Goal: Task Accomplishment & Management: Complete application form

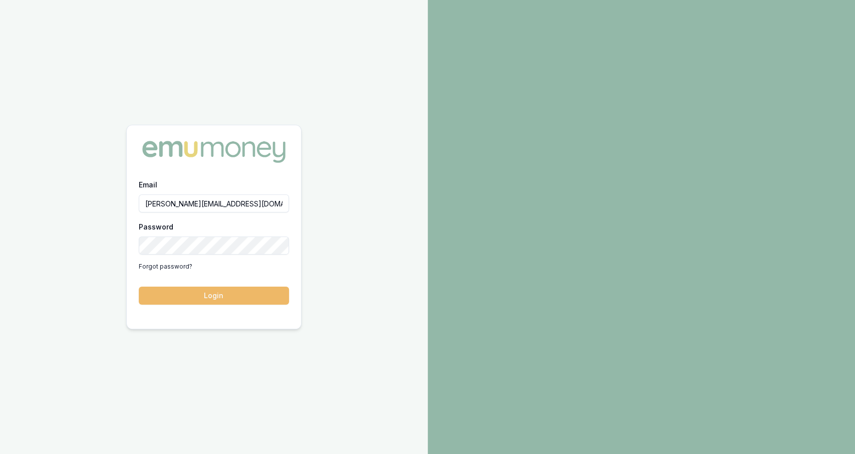
click at [223, 301] on button "Login" at bounding box center [214, 296] width 150 height 18
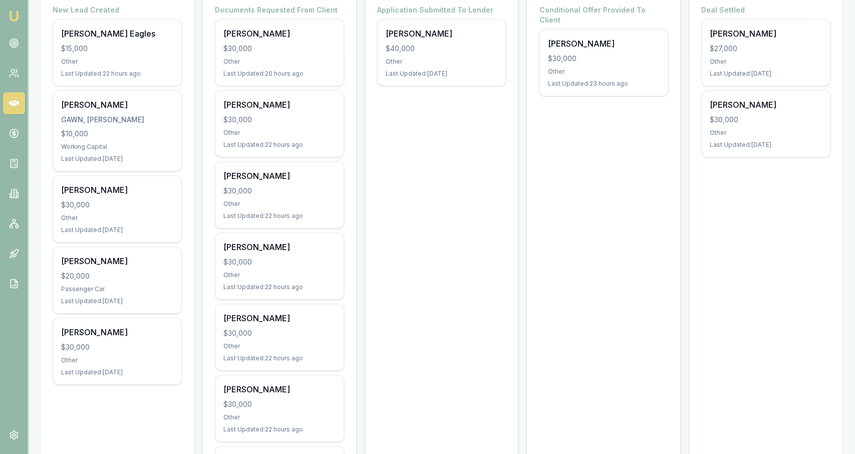
scroll to position [237, 0]
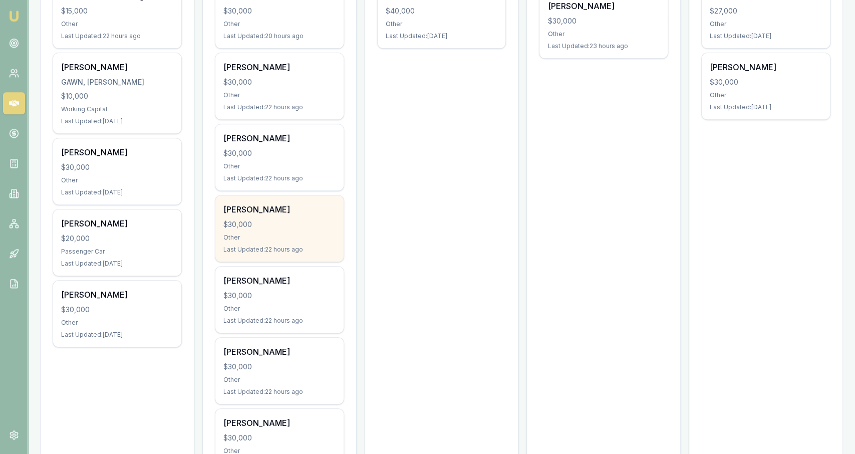
click at [328, 211] on div "[PERSON_NAME]" at bounding box center [279, 209] width 112 height 12
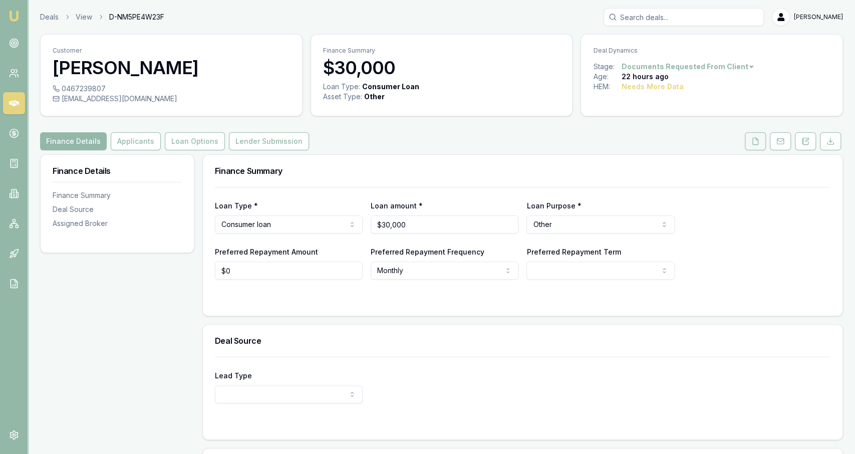
click at [758, 141] on icon at bounding box center [756, 141] width 6 height 7
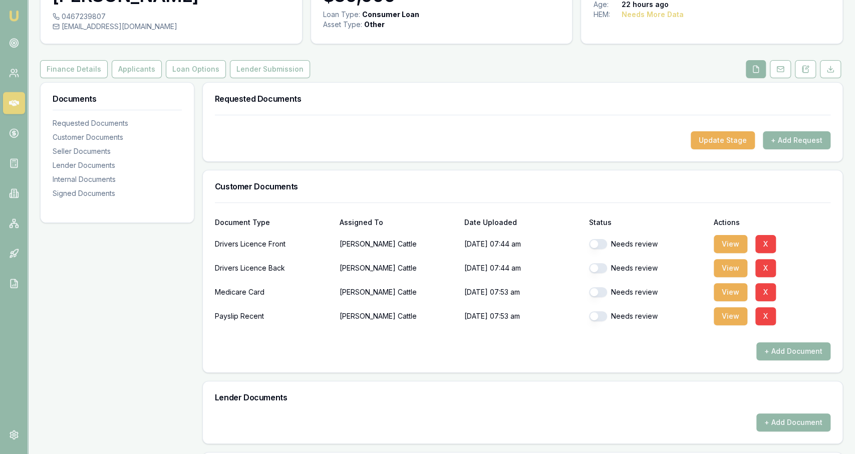
scroll to position [83, 0]
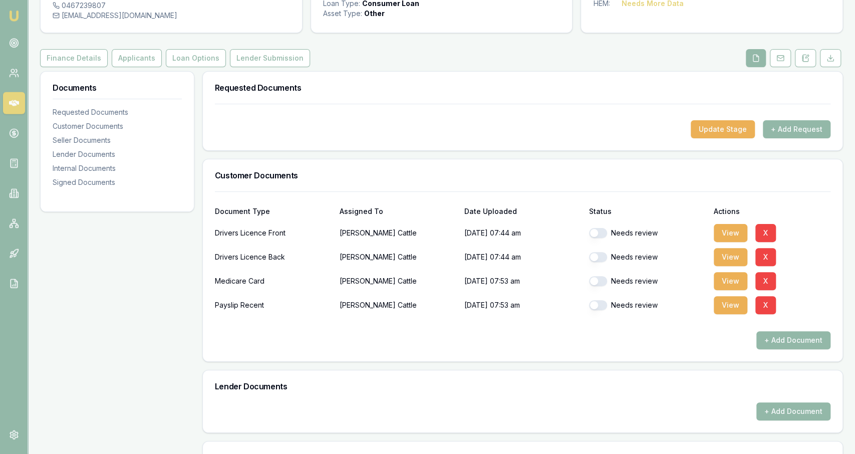
click at [596, 307] on button "button" at bounding box center [598, 305] width 18 height 10
checkbox input "true"
click at [721, 311] on button "View" at bounding box center [731, 305] width 34 height 18
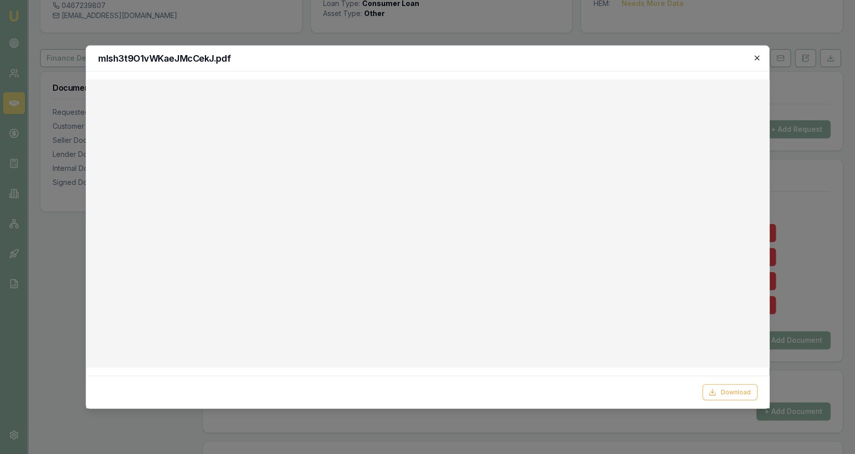
click at [758, 59] on icon "button" at bounding box center [757, 58] width 8 height 8
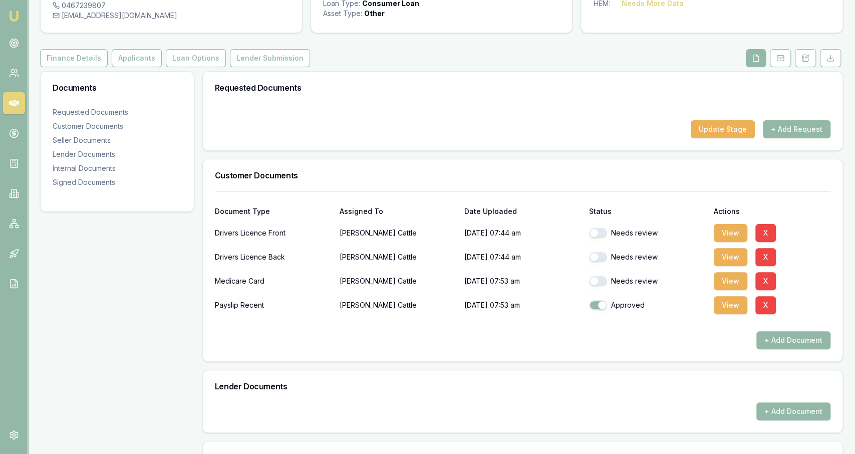
click at [600, 233] on button "button" at bounding box center [598, 233] width 18 height 10
checkbox input "true"
click at [604, 256] on button "button" at bounding box center [598, 257] width 18 height 10
checkbox input "true"
click at [600, 284] on button "button" at bounding box center [598, 281] width 18 height 10
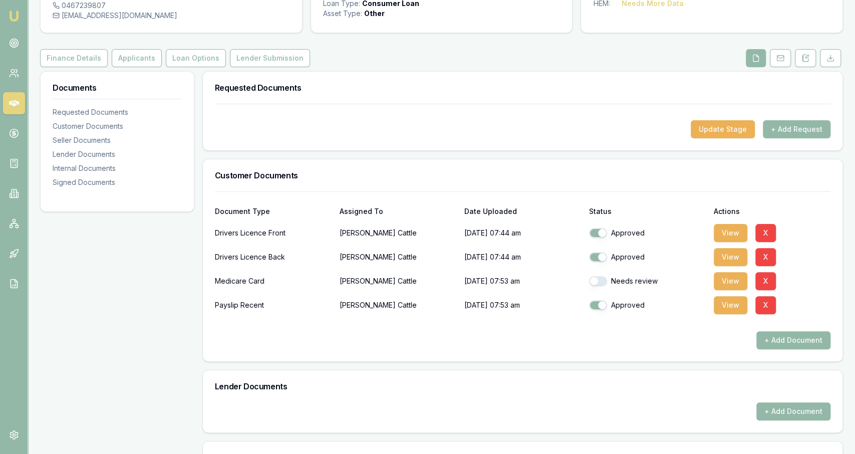
checkbox input "true"
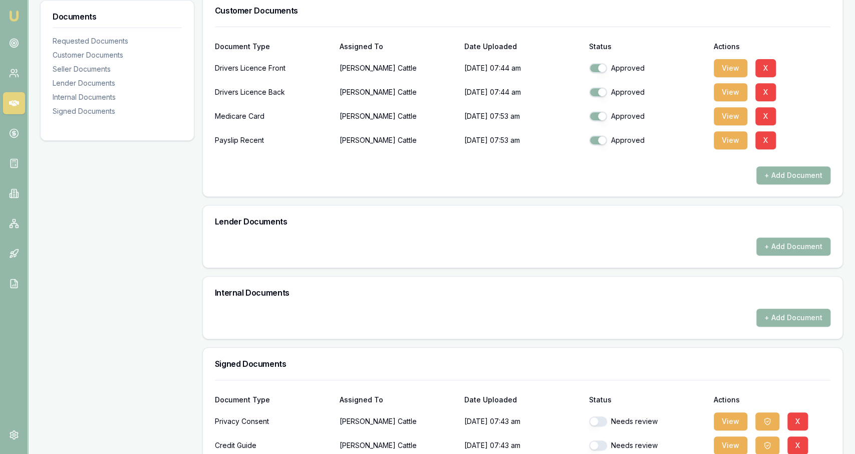
scroll to position [302, 0]
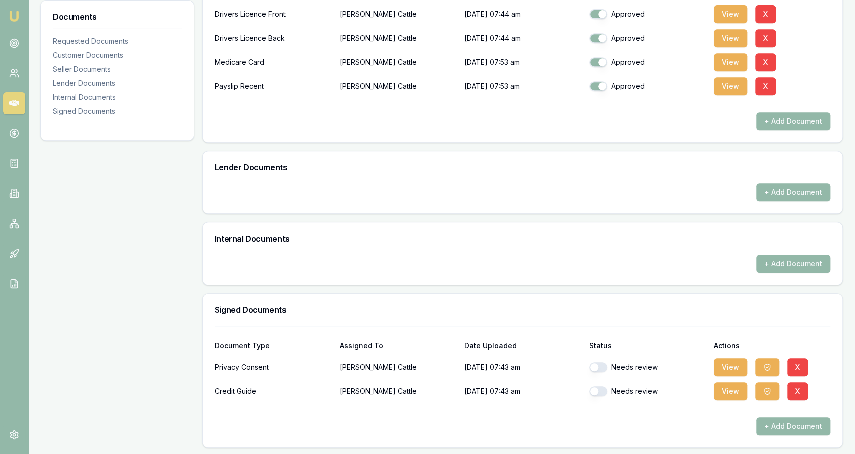
click at [595, 369] on button "button" at bounding box center [598, 367] width 18 height 10
checkbox input "true"
click at [600, 390] on button "button" at bounding box center [598, 391] width 18 height 10
checkbox input "true"
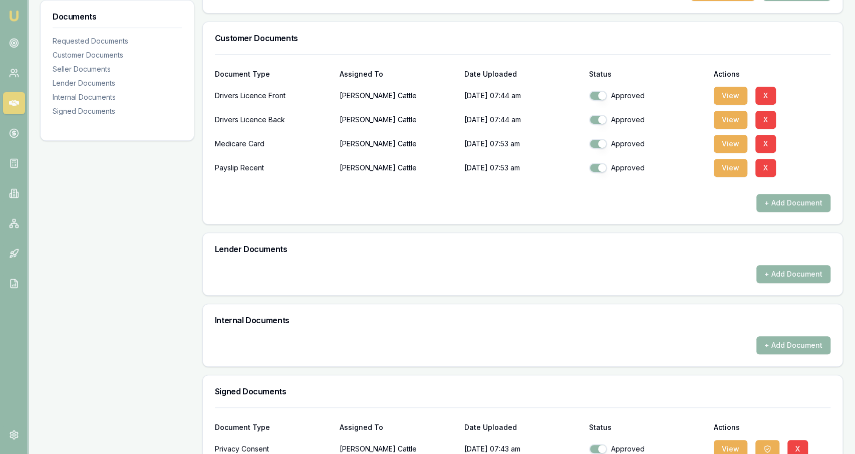
scroll to position [218, 0]
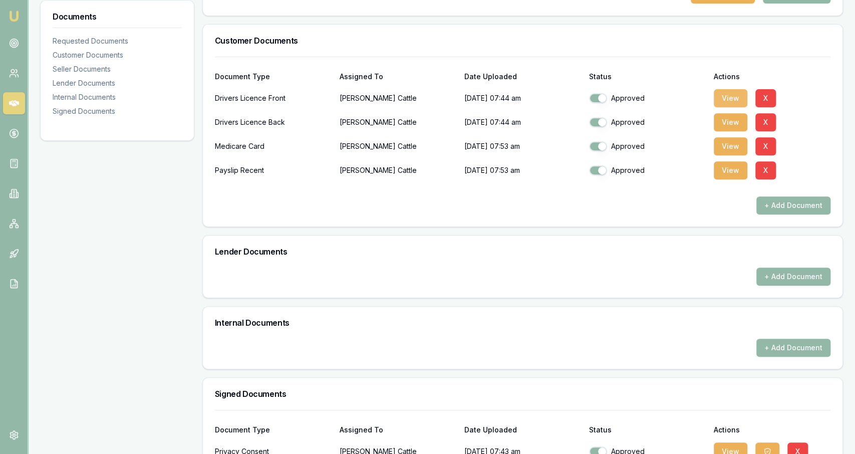
click at [730, 101] on button "View" at bounding box center [731, 98] width 34 height 18
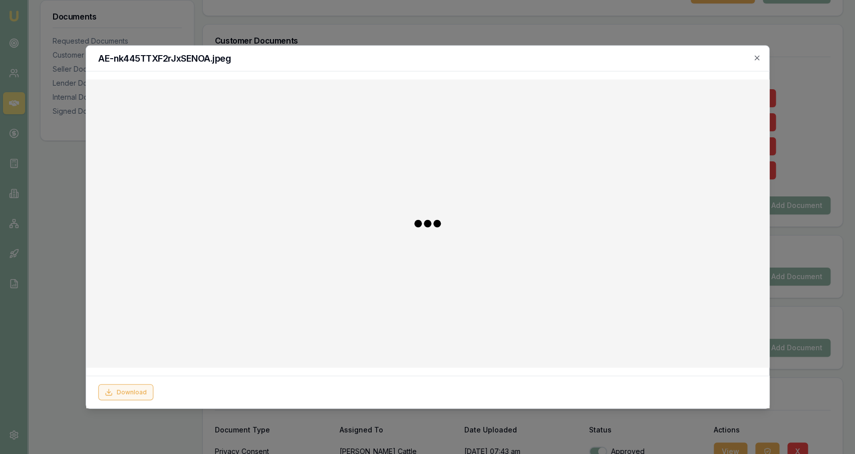
click at [143, 390] on button "Download" at bounding box center [125, 392] width 55 height 16
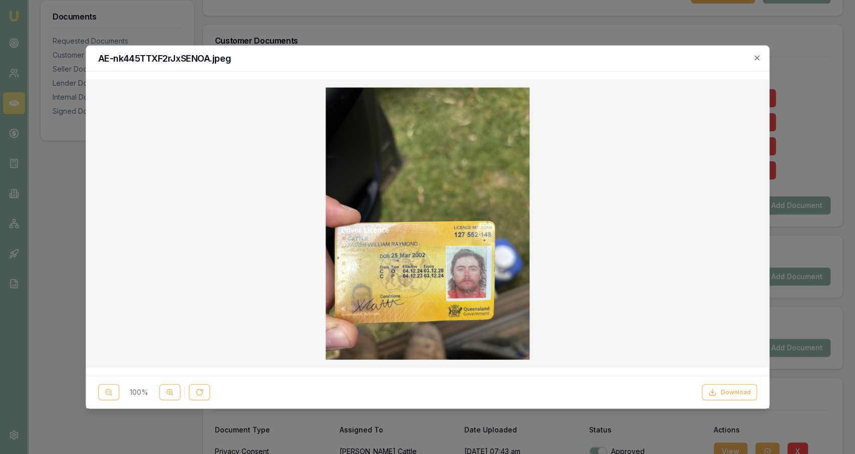
click at [395, 13] on div at bounding box center [427, 227] width 855 height 454
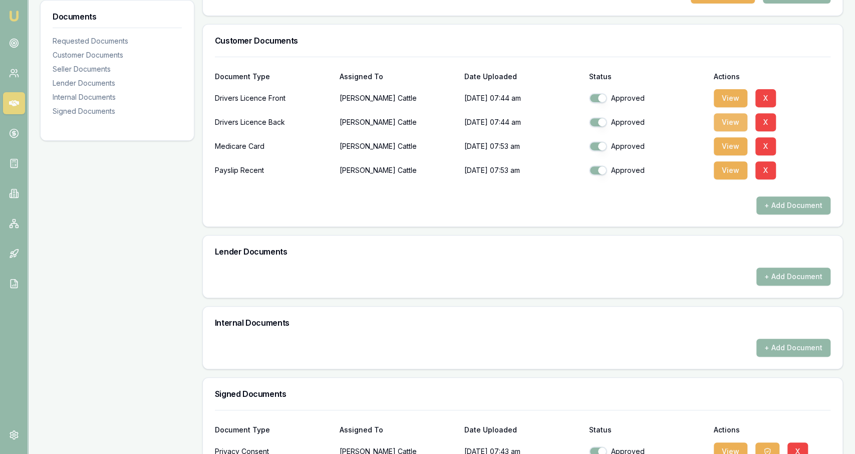
click at [740, 118] on button "View" at bounding box center [731, 122] width 34 height 18
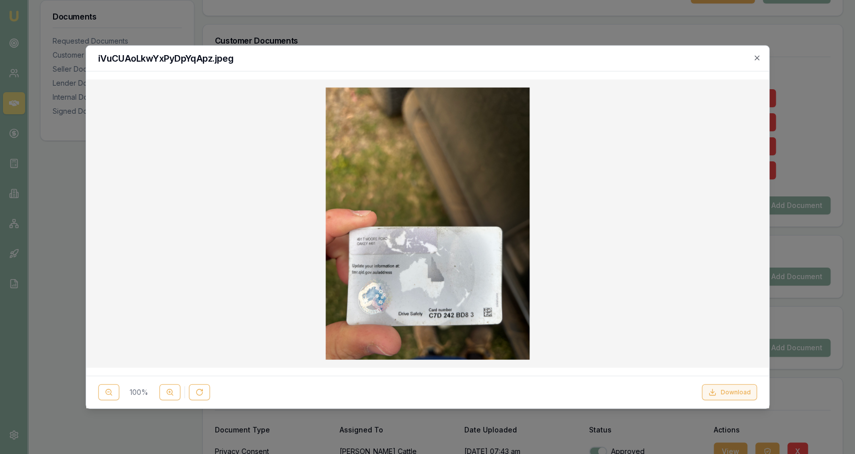
click at [723, 389] on button "Download" at bounding box center [729, 392] width 55 height 16
click at [523, 240] on img at bounding box center [428, 224] width 204 height 272
click at [334, 36] on div at bounding box center [427, 227] width 855 height 454
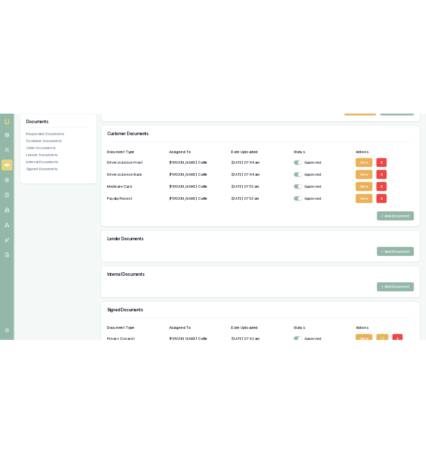
scroll to position [0, 0]
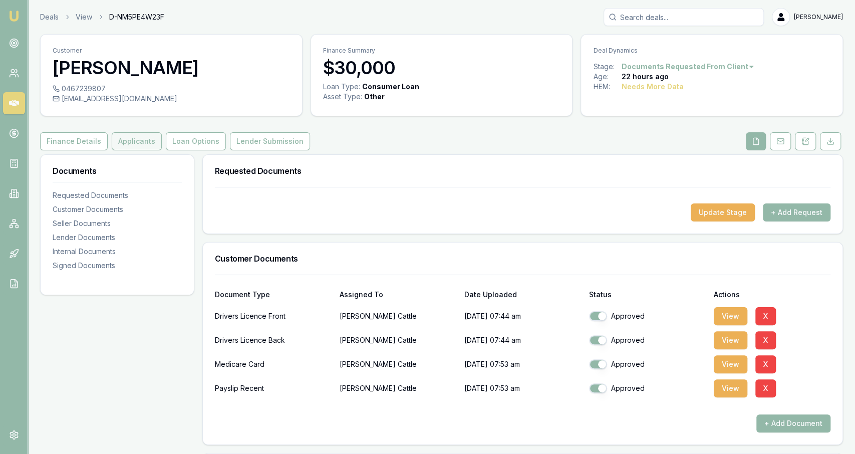
click at [154, 137] on button "Applicants" at bounding box center [137, 141] width 50 height 18
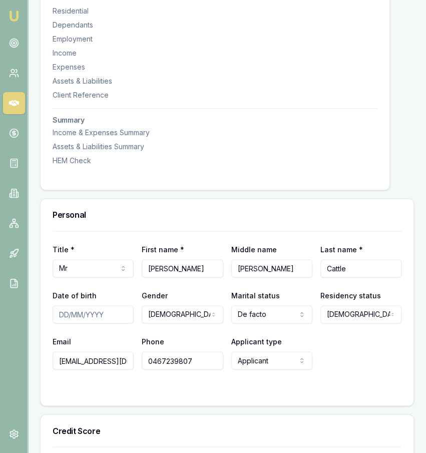
scroll to position [297, 0]
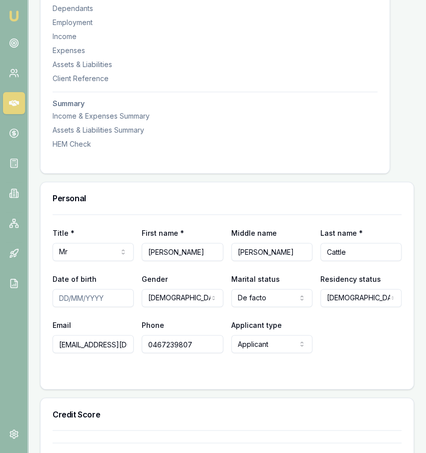
click at [114, 307] on input "Date of birth" at bounding box center [93, 298] width 81 height 18
type input "25/03/2002"
click at [189, 414] on div "Credit Score" at bounding box center [227, 414] width 373 height 32
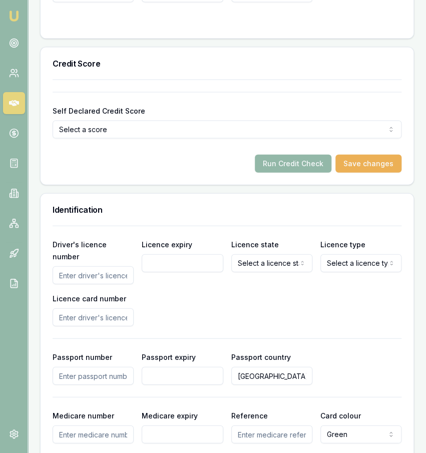
scroll to position [650, 0]
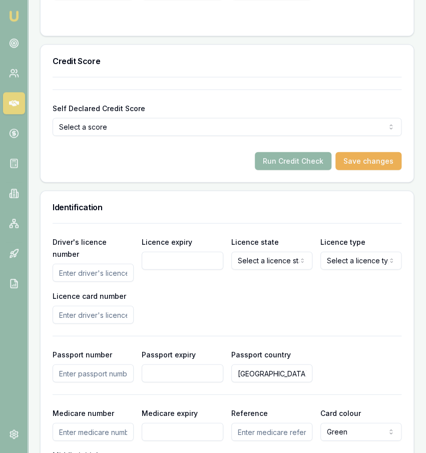
click at [87, 275] on input "Driver's licence number" at bounding box center [93, 273] width 81 height 18
type input "127552148"
click at [165, 270] on input "Licence expiry" at bounding box center [182, 260] width 81 height 18
type input "03/12/2028"
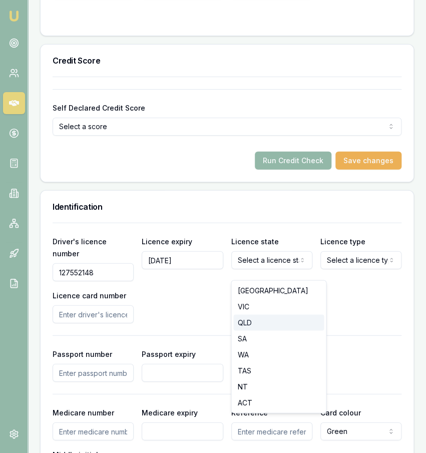
select select "QLD"
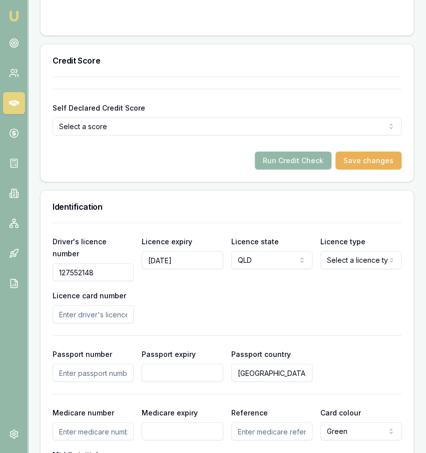
click at [335, 279] on div "Driver's licence number 127552148 Licence expiry 03/12/2028 Licence state QLD N…" at bounding box center [227, 279] width 349 height 88
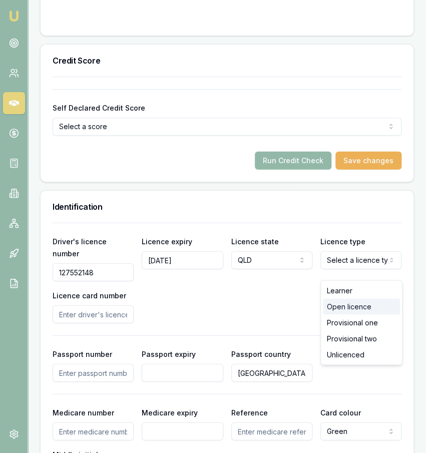
select select "OPEN_LICENCE"
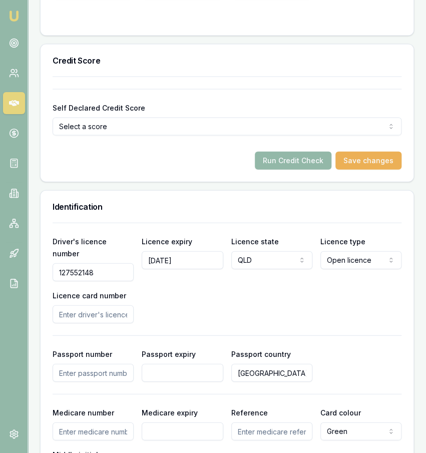
click at [125, 310] on input "Licence card number" at bounding box center [93, 315] width 81 height 18
click at [113, 307] on input "Licence card number" at bounding box center [93, 315] width 81 height 18
type input "C"
type input "C7D242BD83"
click at [177, 317] on div "Driver's licence number 127552148 Licence expiry 03/12/2028 Licence state QLD N…" at bounding box center [227, 279] width 349 height 88
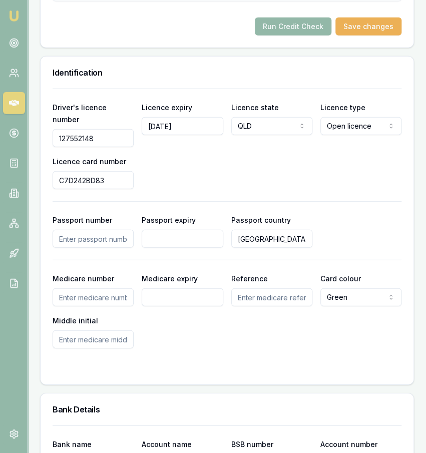
click at [208, 335] on div "Medicare number Medicare expiry Reference Card colour Green Green Blue Yellow M…" at bounding box center [227, 311] width 349 height 76
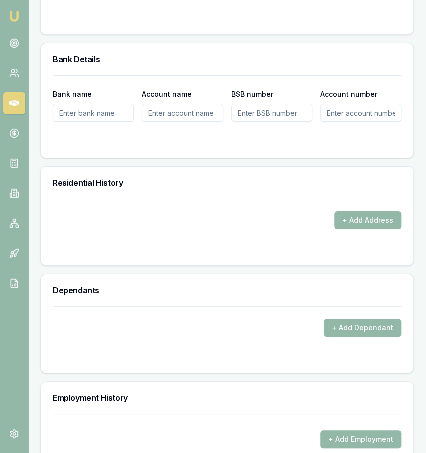
scroll to position [1146, 0]
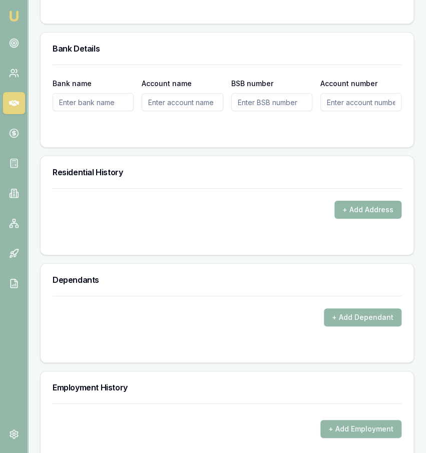
click at [368, 210] on button "+ Add Address" at bounding box center [368, 210] width 67 height 18
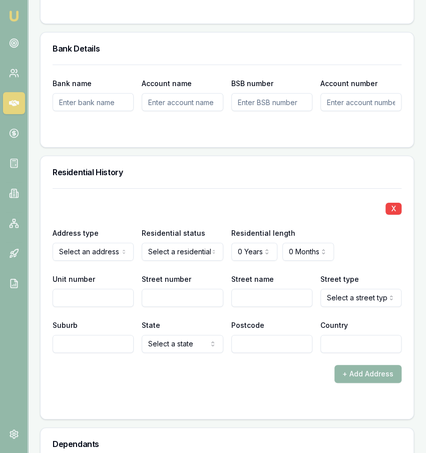
click at [256, 137] on div "Bank name Account name BSB number Account number" at bounding box center [227, 106] width 373 height 83
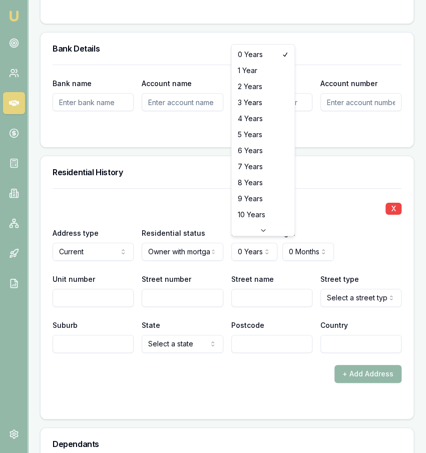
select select "6"
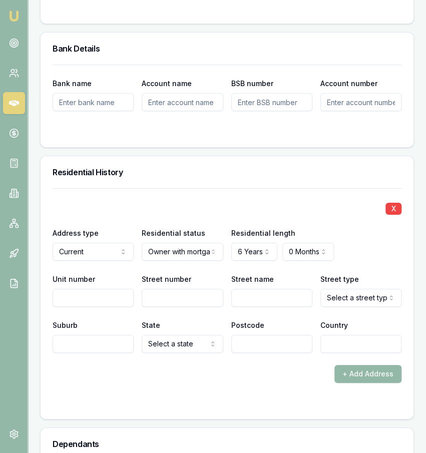
click at [102, 298] on input "Unit number" at bounding box center [93, 298] width 81 height 18
click at [165, 299] on input "Street number" at bounding box center [182, 298] width 81 height 18
type input "491Z"
click at [200, 300] on input "491Z" at bounding box center [182, 298] width 81 height 18
type input "491"
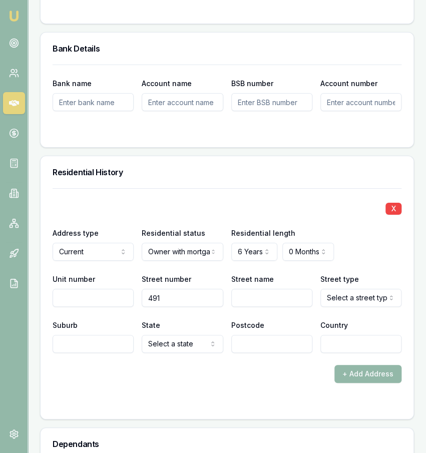
click at [248, 304] on div "X Address type Current Current Previous Residential status Owner with mortgage …" at bounding box center [227, 270] width 349 height 165
click at [244, 305] on div "X Address type Current Current Previous Residential status Owner with mortgage …" at bounding box center [227, 270] width 349 height 165
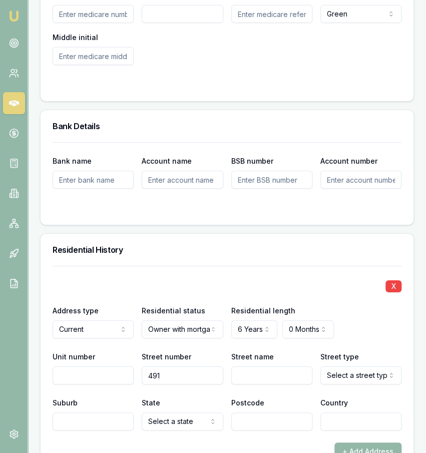
scroll to position [1053, 0]
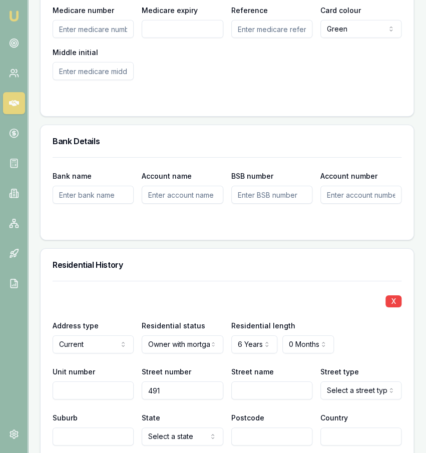
click at [281, 393] on input "Street name" at bounding box center [271, 391] width 81 height 18
type input "t moore"
select select "Road"
type input "OAKLEY"
select select "QLD"
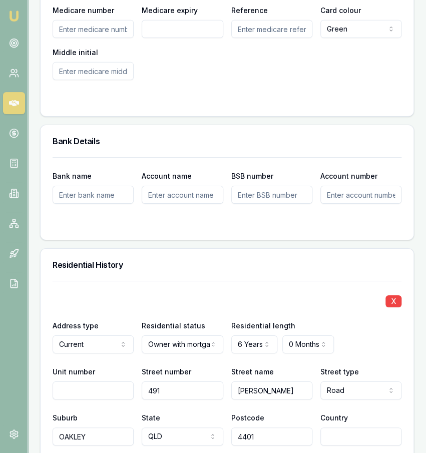
type input "4401"
type input "a"
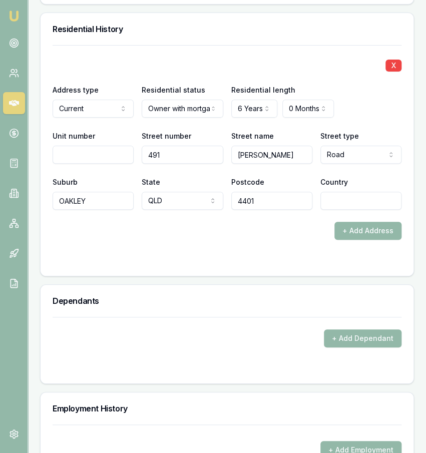
click at [347, 199] on input "Country" at bounding box center [361, 201] width 81 height 18
type input "Australia"
click at [322, 229] on div "+ Add Address" at bounding box center [227, 231] width 349 height 18
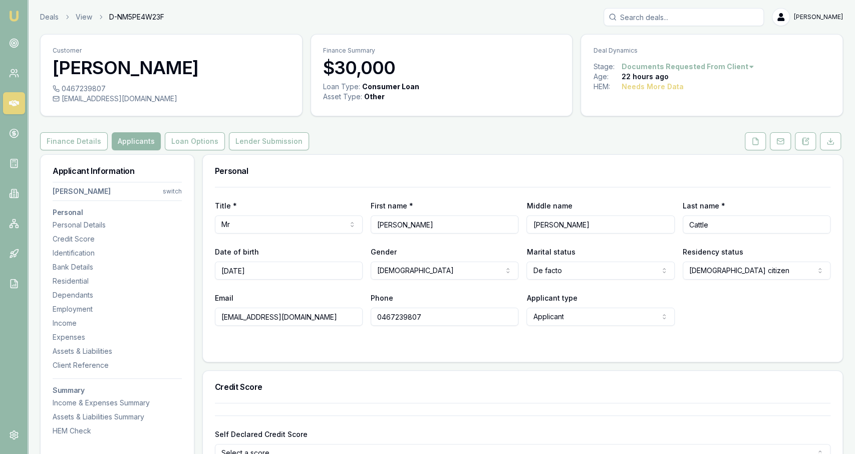
scroll to position [202, 0]
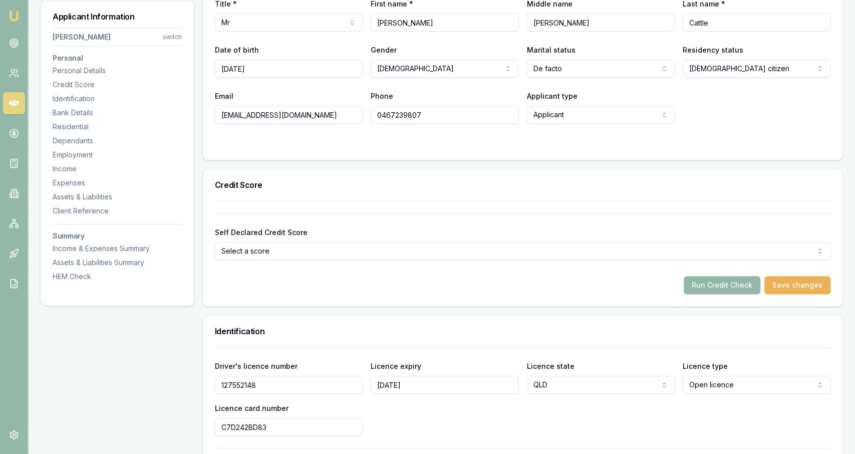
click at [721, 294] on div "Self Declared Credit Score Select a score Excellent Very good Average Fair Low …" at bounding box center [523, 253] width 640 height 105
click at [717, 279] on button "Run Credit Check" at bounding box center [722, 285] width 77 height 18
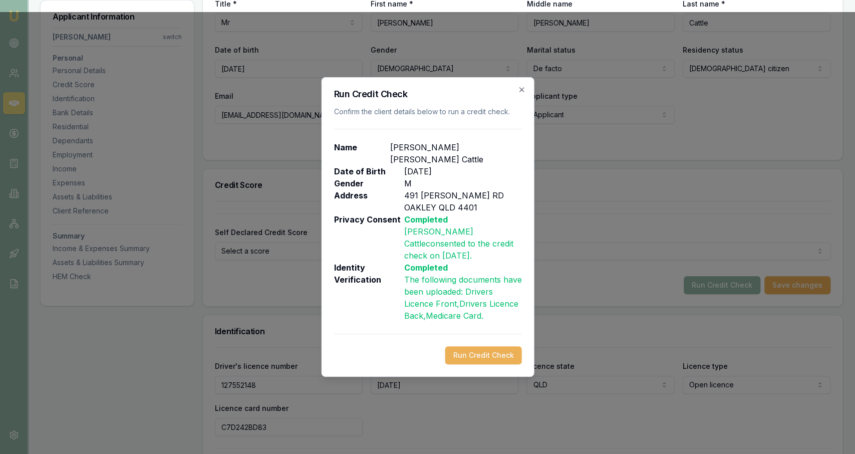
click at [496, 332] on div "Run Credit Check Confirm the client details below to run a credit check. Name X…" at bounding box center [427, 227] width 213 height 300
click at [493, 346] on button "Run Credit Check" at bounding box center [483, 355] width 77 height 18
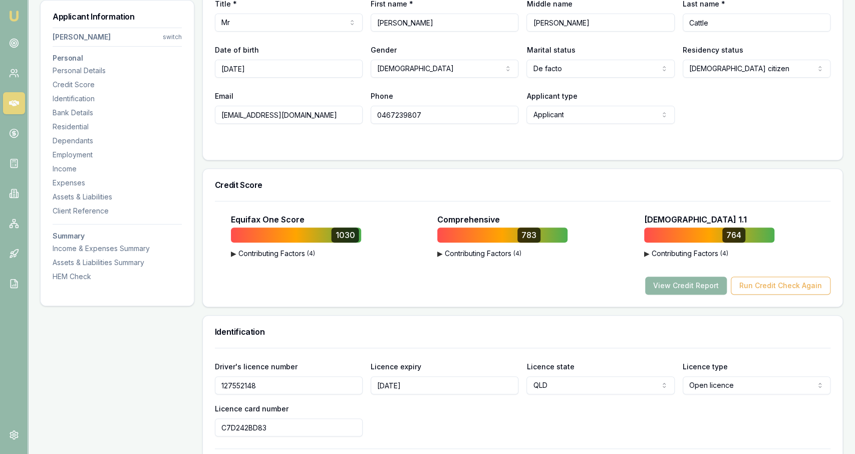
click at [705, 285] on button "View Credit Report" at bounding box center [686, 286] width 82 height 18
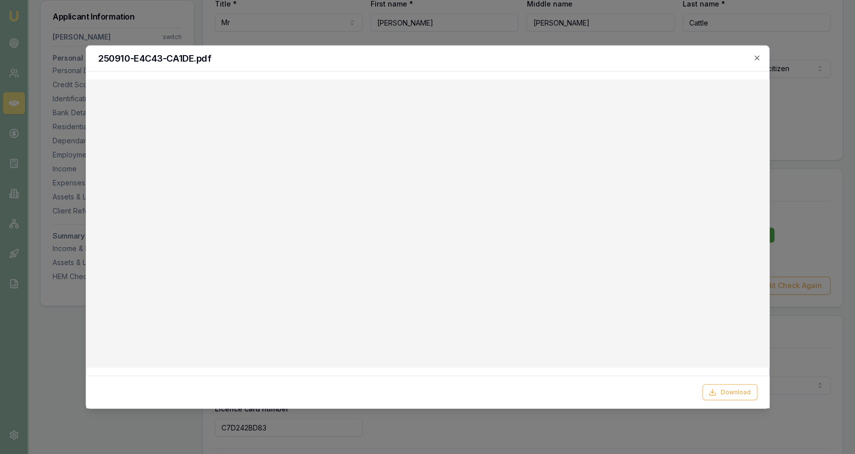
click at [231, 17] on div at bounding box center [427, 227] width 855 height 454
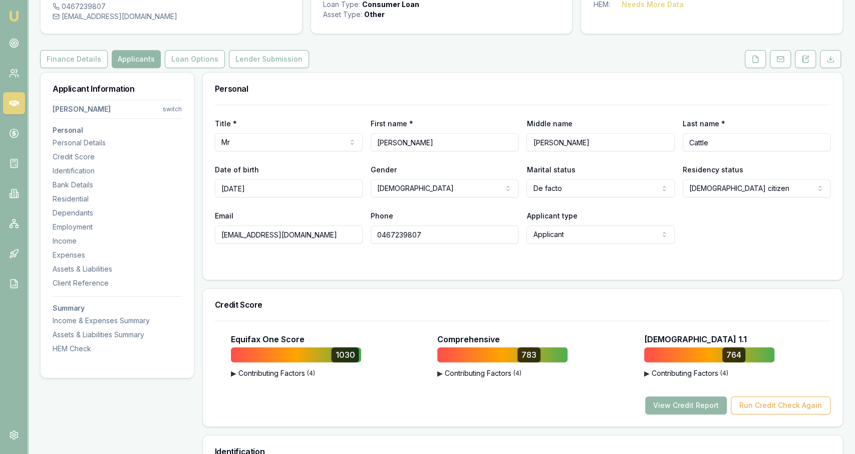
scroll to position [60, 0]
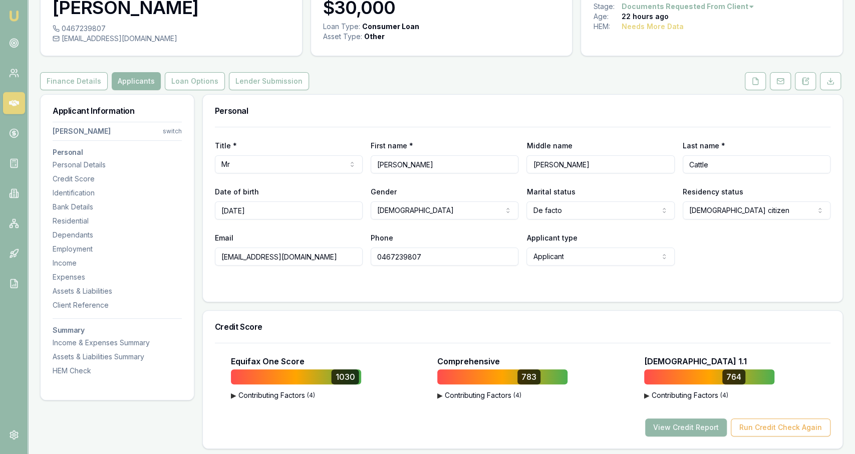
click at [560, 310] on div "Credit Score Equifax One Score 1030 ▶ Contributing Factors ( 4 ) Strong Credit …" at bounding box center [522, 379] width 641 height 139
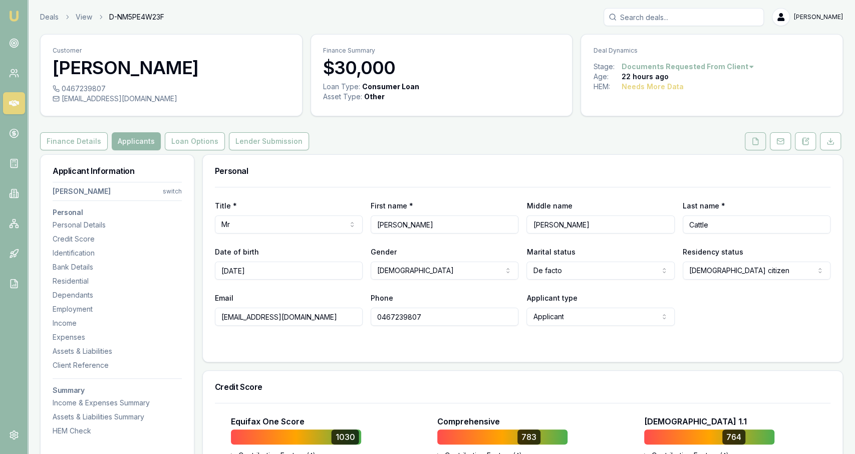
click at [746, 145] on button at bounding box center [755, 141] width 21 height 18
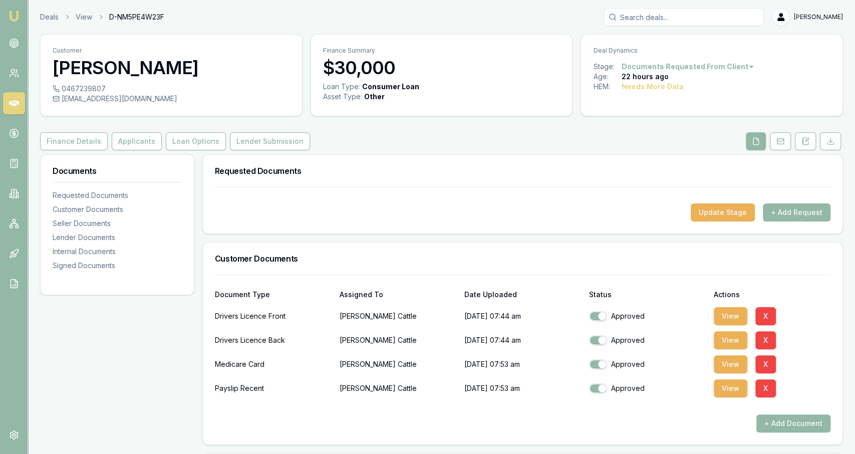
click at [45, 17] on link "Deals" at bounding box center [49, 17] width 19 height 10
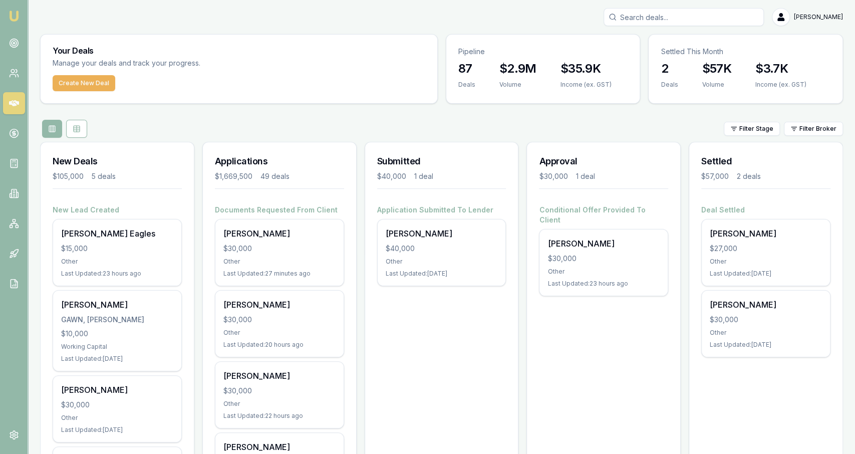
click at [109, 91] on div "Create New Deal" at bounding box center [239, 89] width 397 height 28
click at [103, 89] on button "Create New Deal" at bounding box center [84, 83] width 63 height 16
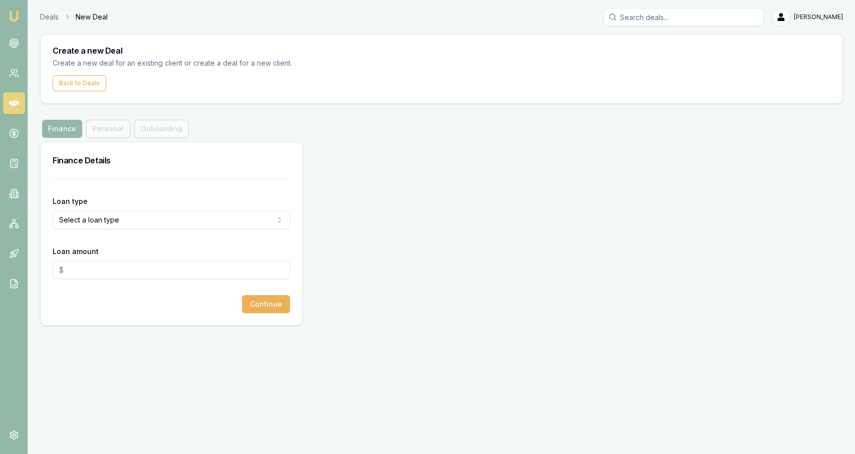
click at [82, 220] on html "Emu Broker Deals New Deal Jackson Fanfulla Toggle Menu Create a new Deal Create…" at bounding box center [427, 227] width 855 height 454
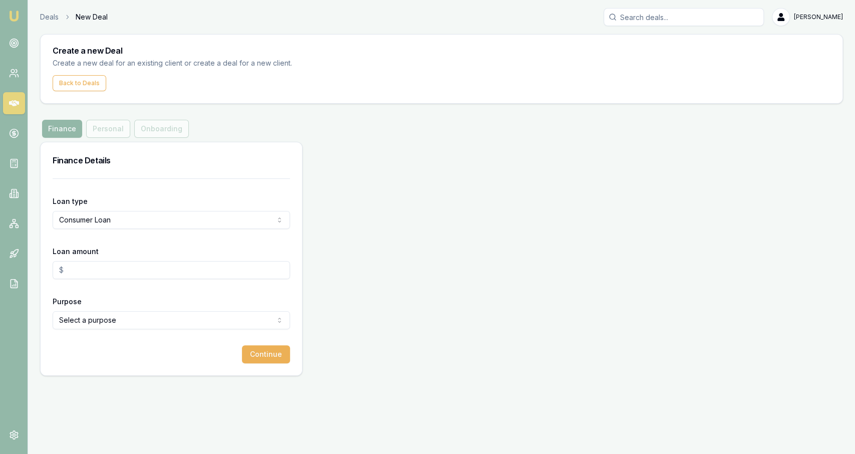
click at [88, 268] on input "Loan amount" at bounding box center [171, 270] width 237 height 18
type input "$37,500.00"
click at [117, 323] on html "Emu Broker Deals New Deal Jackson Fanfulla Toggle Menu Create a new Deal Create…" at bounding box center [427, 227] width 855 height 454
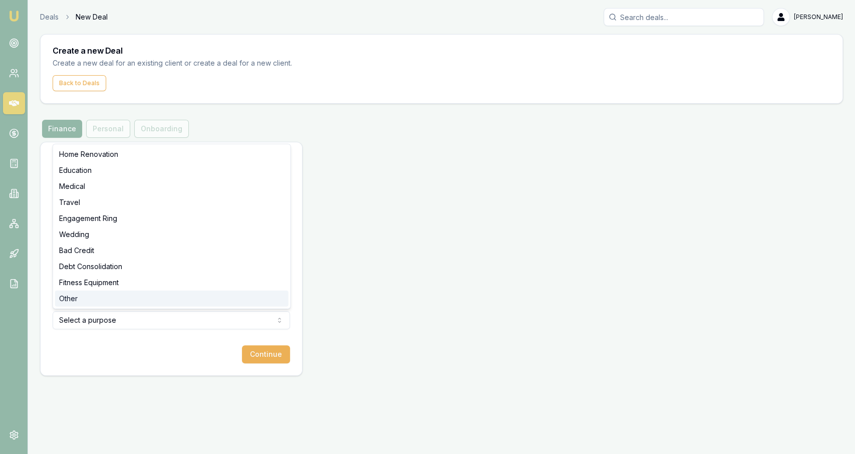
select select "OTHER"
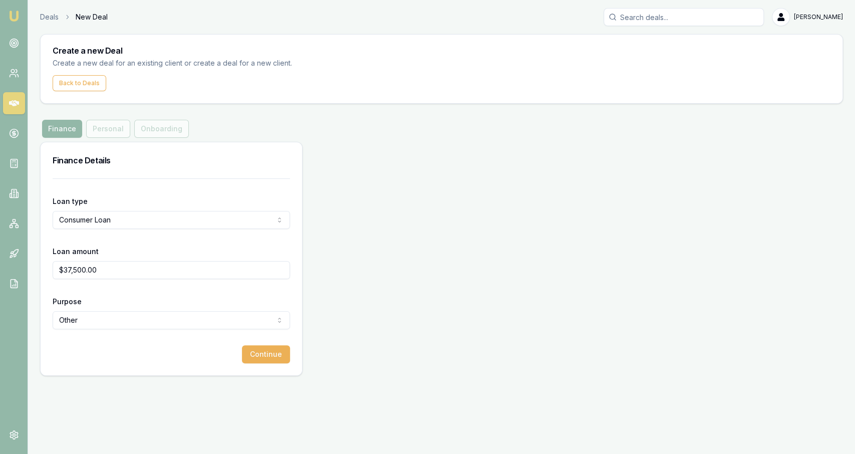
click at [290, 361] on div "Loan type Consumer Loan Consumer Loan Consumer Asset Commercial Loan Commercial…" at bounding box center [172, 276] width 262 height 197
click at [273, 354] on button "Continue" at bounding box center [266, 354] width 48 height 18
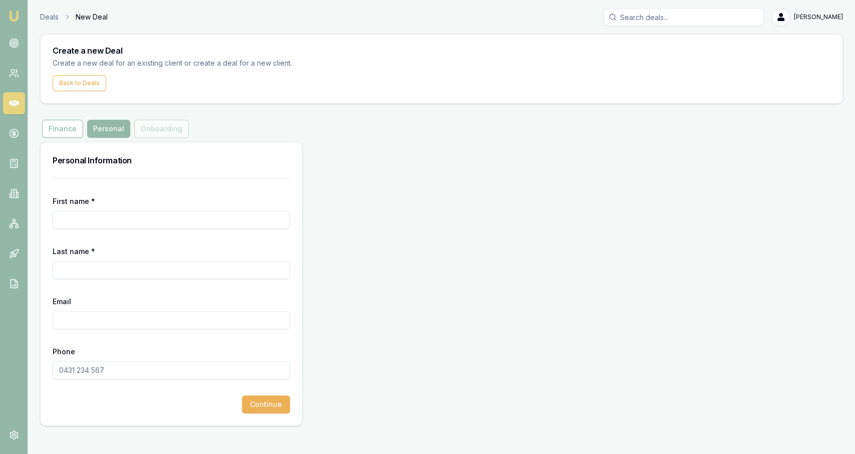
click at [140, 202] on div "First name *" at bounding box center [171, 212] width 237 height 34
click at [145, 226] on input "First name *" at bounding box center [171, 220] width 237 height 18
type input "Alan"
click at [152, 269] on input "Last name *" at bounding box center [171, 270] width 237 height 18
type input "Dyer"
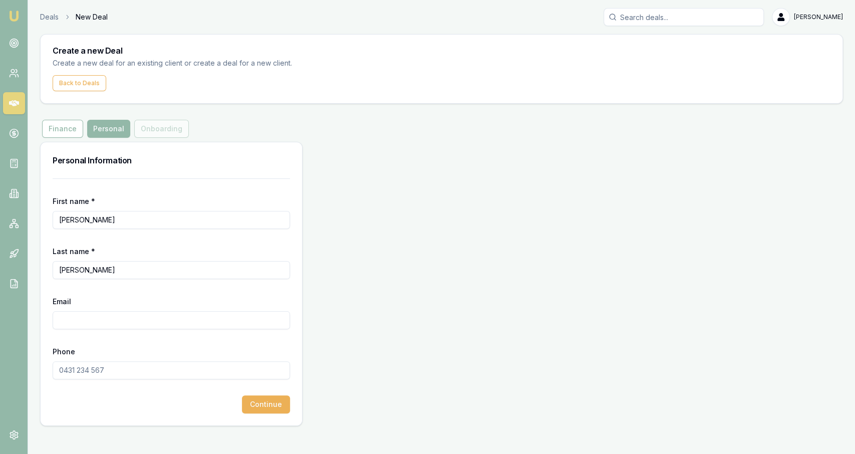
click at [117, 330] on form "First name * Alan Last name * Dyer Email Phone Continue" at bounding box center [171, 295] width 237 height 235
click at [118, 327] on input "Email" at bounding box center [171, 320] width 237 height 18
paste input "allan.dyer18@yahoo.com"
type input "allan.dyer18@yahoo.com"
click at [142, 374] on input "Phone" at bounding box center [171, 370] width 237 height 18
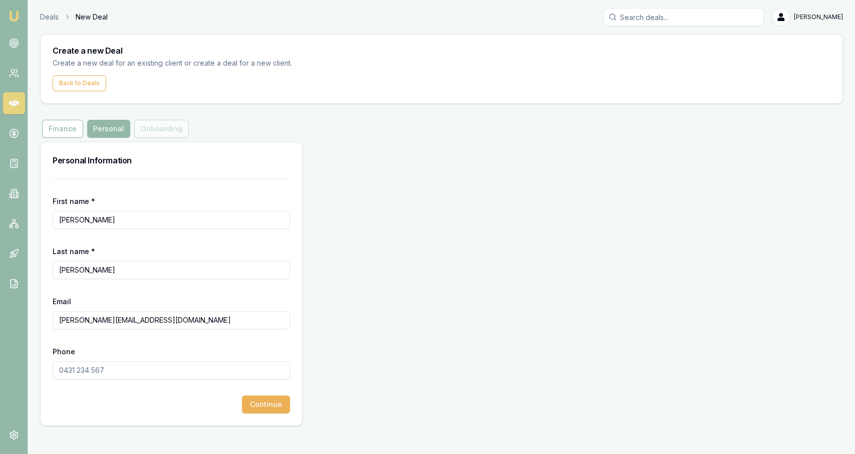
paste input "0417 187 174"
type input "0417 187 174"
click at [278, 395] on button "Continue" at bounding box center [266, 404] width 48 height 18
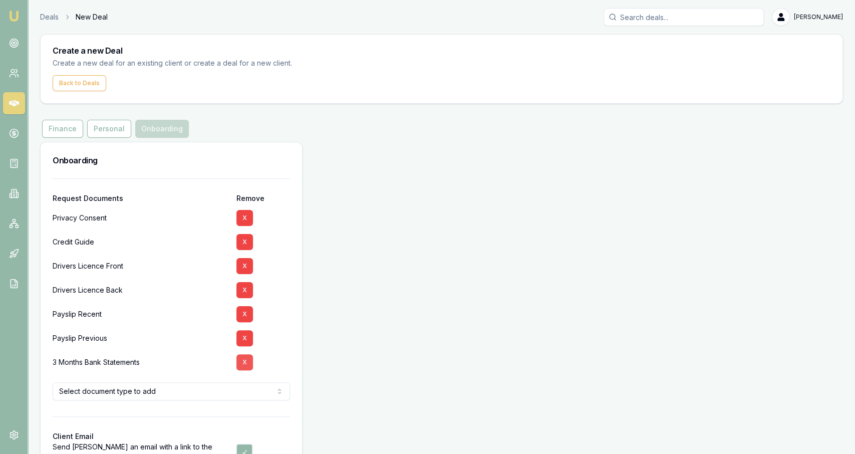
click at [246, 355] on button "X" at bounding box center [244, 362] width 17 height 16
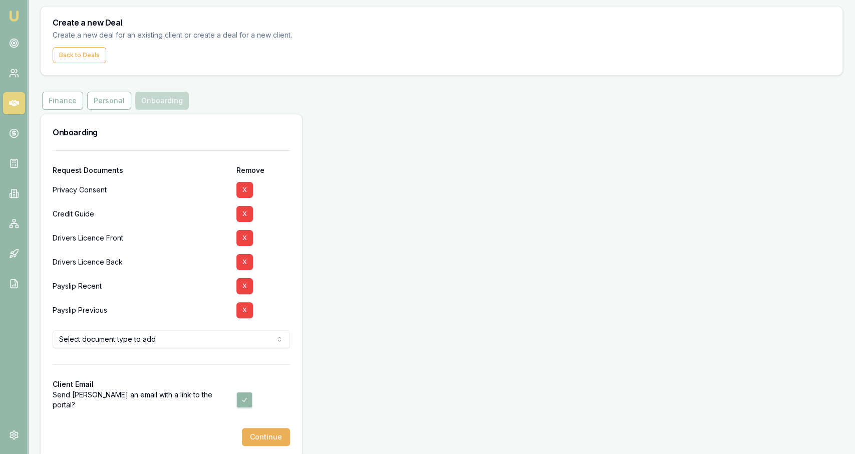
scroll to position [28, 0]
click at [259, 437] on button "Continue" at bounding box center [266, 437] width 48 height 18
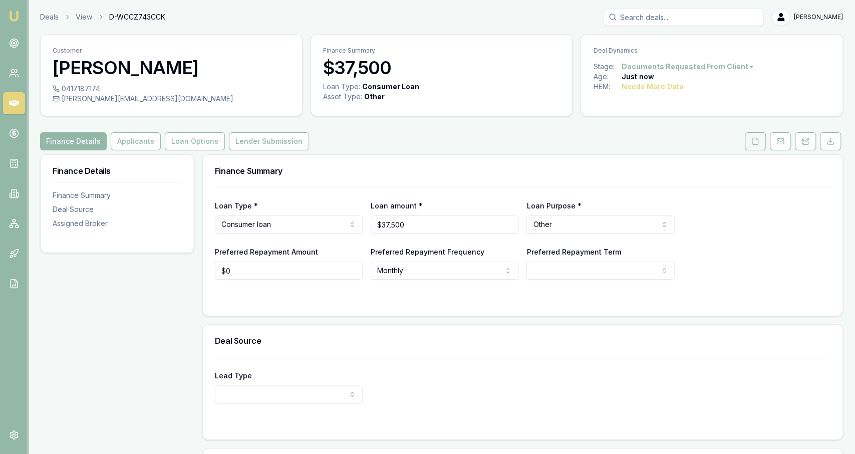
click at [752, 141] on button at bounding box center [755, 141] width 21 height 18
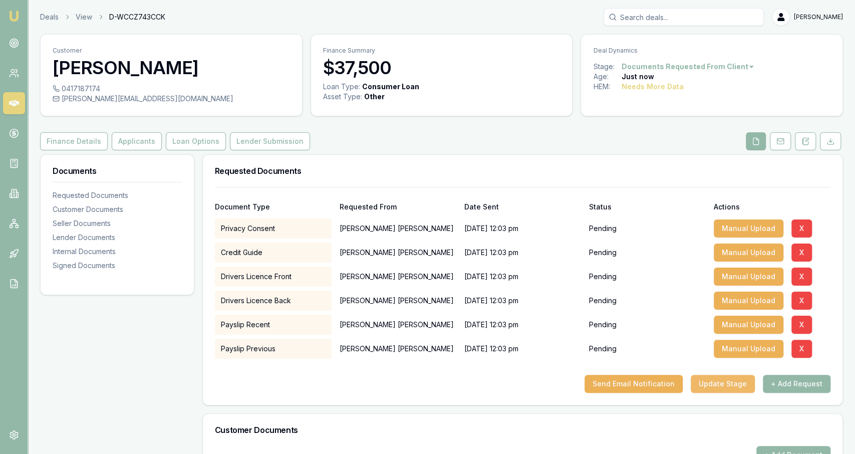
click at [711, 377] on button "Update Stage" at bounding box center [723, 384] width 64 height 18
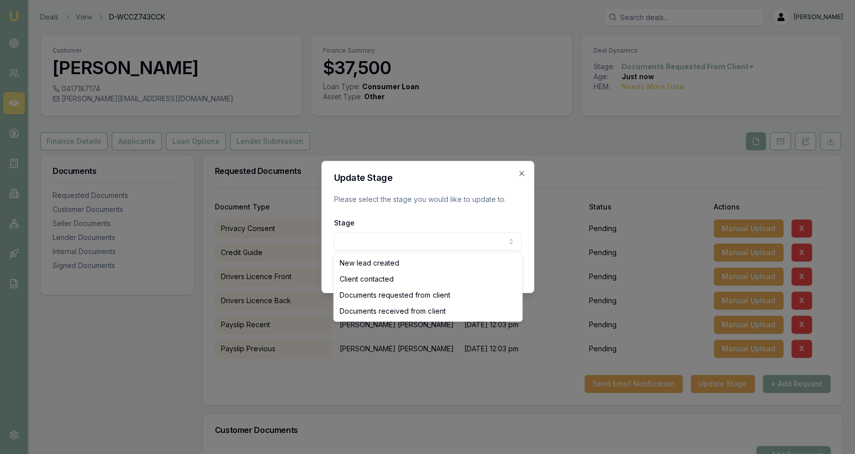
click at [348, 243] on body "Emu Broker Deals View D-WCCZ743CCK Jackson Fanfulla Toggle Menu Customer Alan D…" at bounding box center [427, 227] width 855 height 454
click at [523, 174] on body "Emu Broker Deals View D-WCCZ743CCK Jackson Fanfulla Toggle Menu Customer Alan D…" at bounding box center [427, 227] width 855 height 454
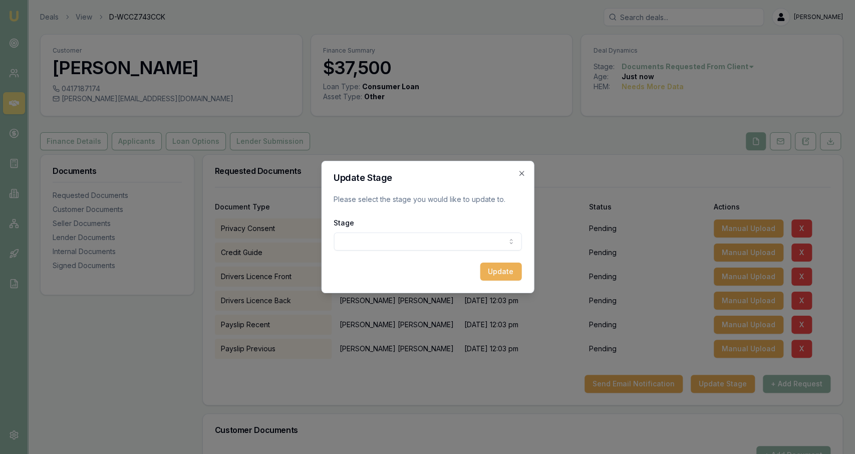
click at [519, 168] on div "Update Stage Please select the stage you would like to update to. Stage New lea…" at bounding box center [427, 227] width 213 height 132
click at [519, 174] on icon "button" at bounding box center [521, 173] width 8 height 8
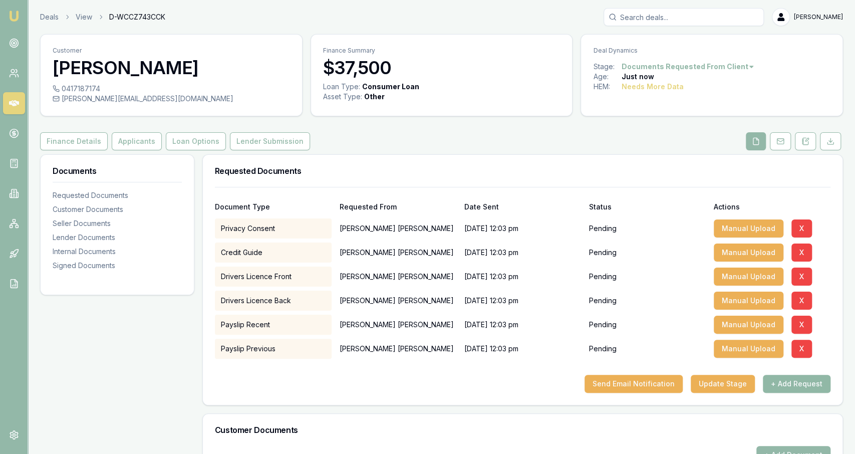
click at [802, 390] on button "+ Add Request" at bounding box center [797, 384] width 68 height 18
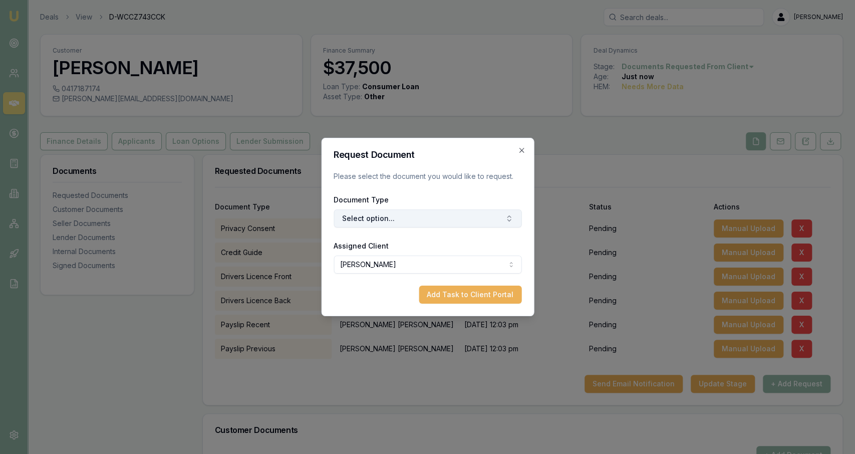
click at [492, 219] on button "Select option..." at bounding box center [428, 218] width 188 height 18
type input "medica"
click at [502, 290] on button "Add Task to Client Portal" at bounding box center [470, 295] width 103 height 18
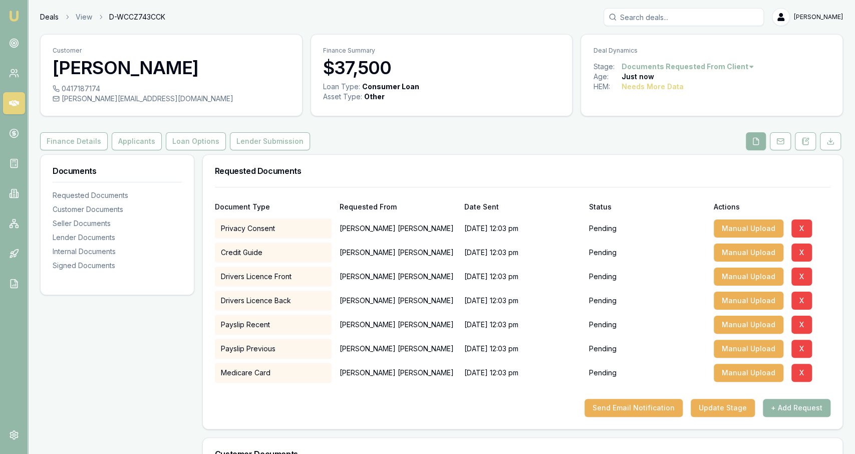
click at [46, 19] on link "Deals" at bounding box center [49, 17] width 19 height 10
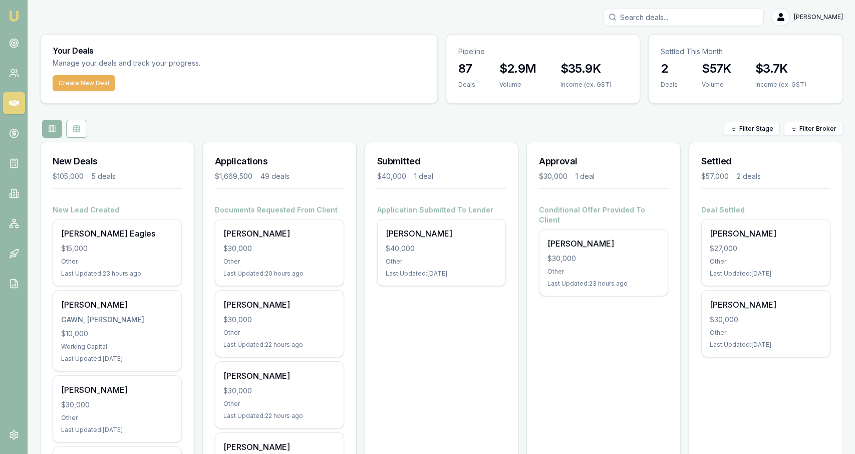
scroll to position [237, 0]
